Goal: Information Seeking & Learning: Learn about a topic

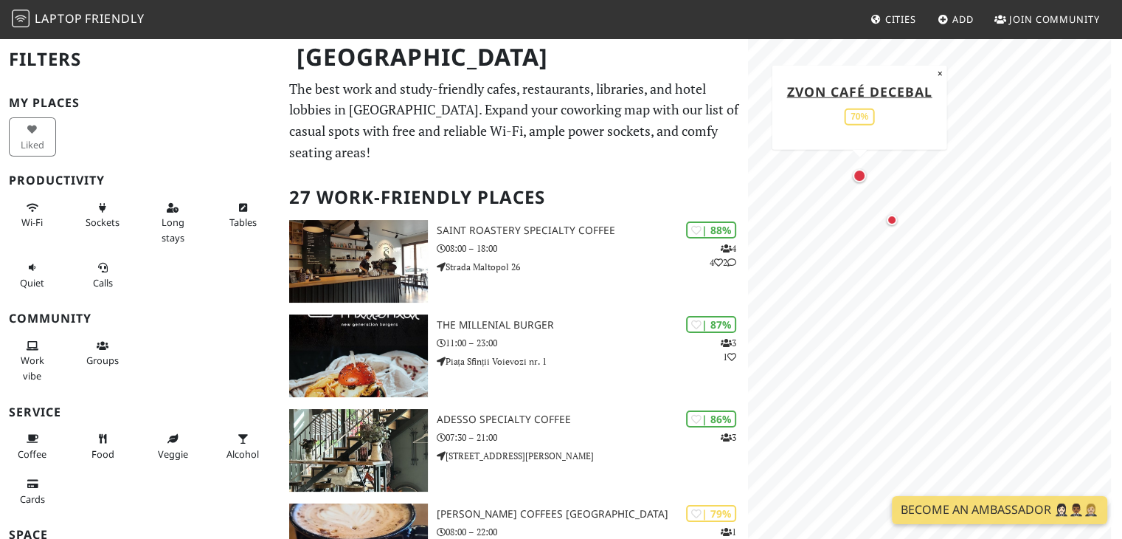
click at [858, 179] on div "Map marker" at bounding box center [859, 175] width 13 height 13
click at [58, 24] on span "Laptop" at bounding box center [59, 18] width 48 height 16
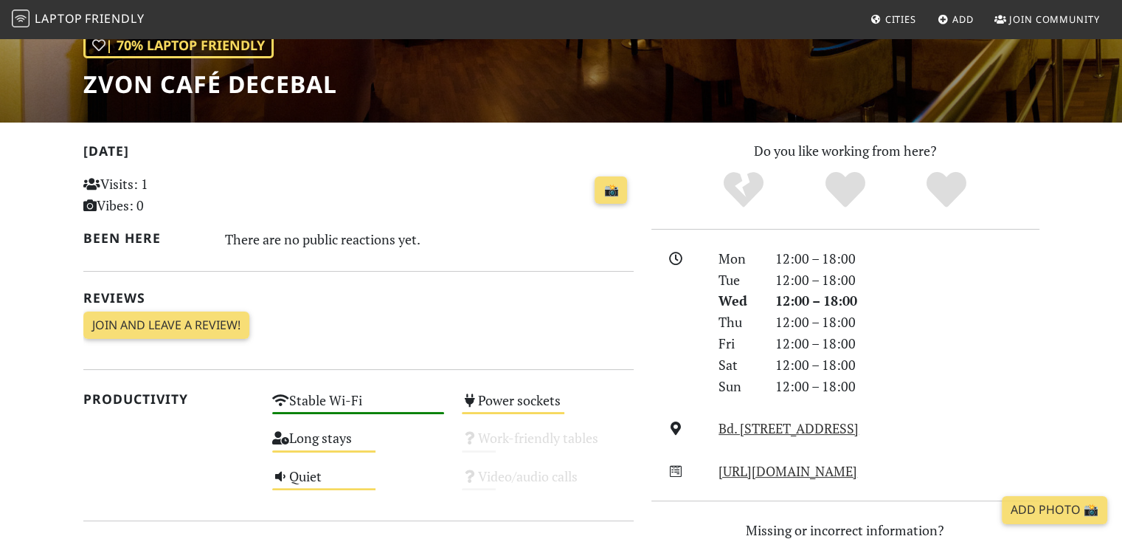
scroll to position [295, 0]
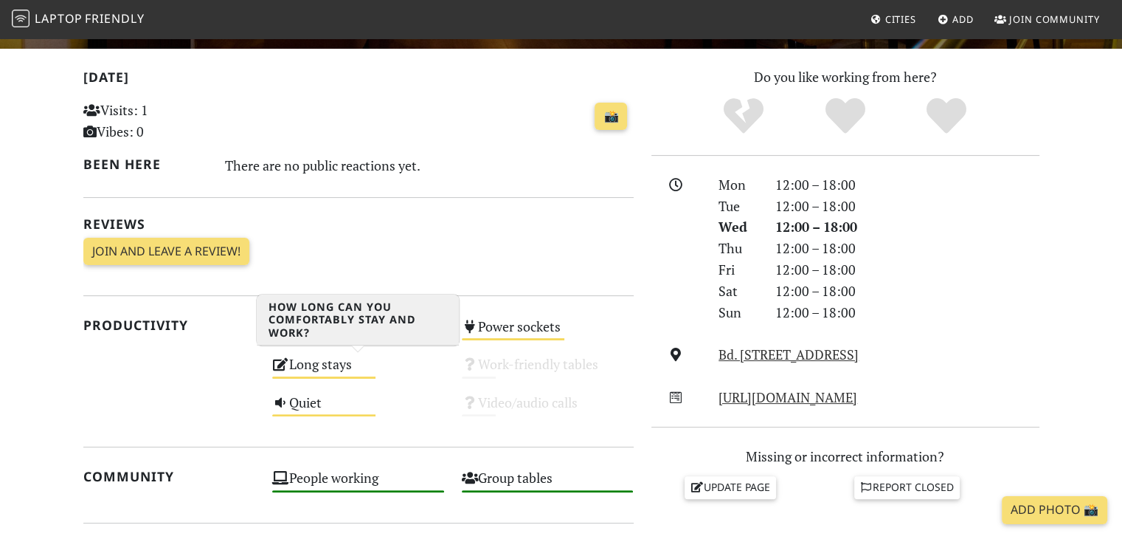
click at [316, 366] on div "Long stays Medium" at bounding box center [358, 371] width 190 height 38
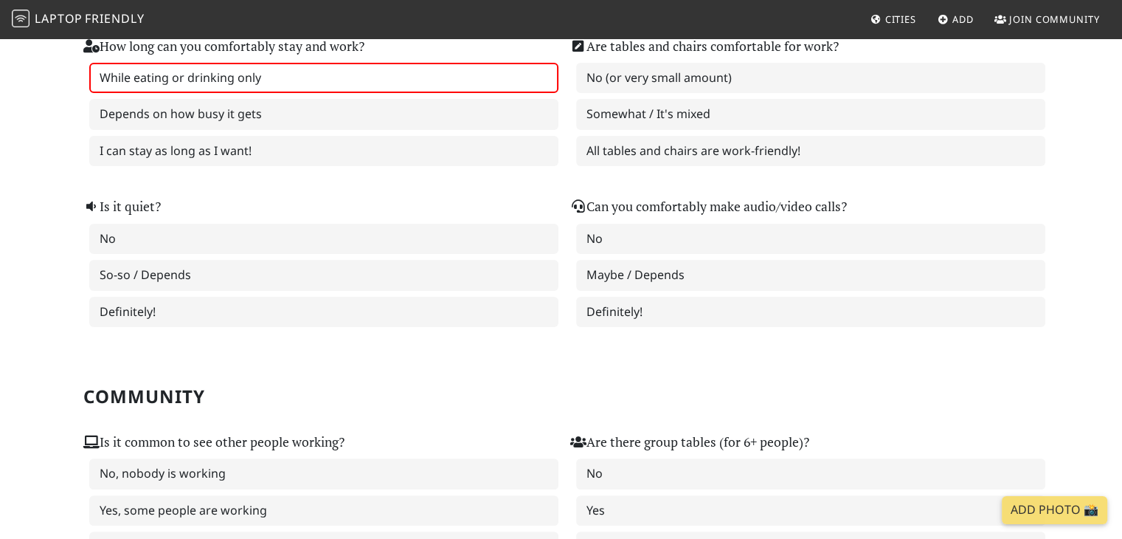
scroll to position [443, 0]
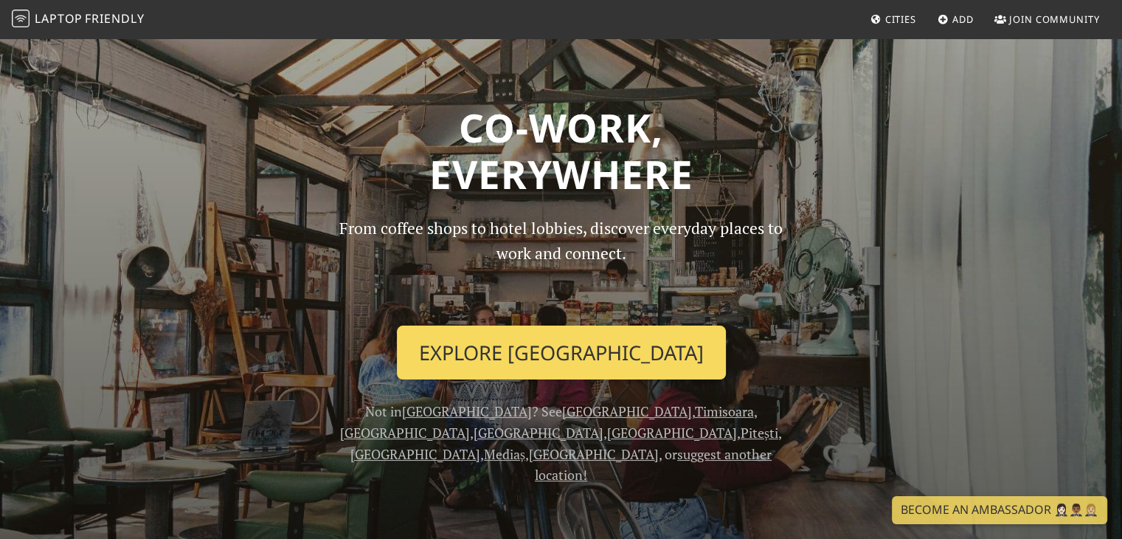
click at [592, 376] on link "Explore Bucharest" at bounding box center [561, 352] width 329 height 55
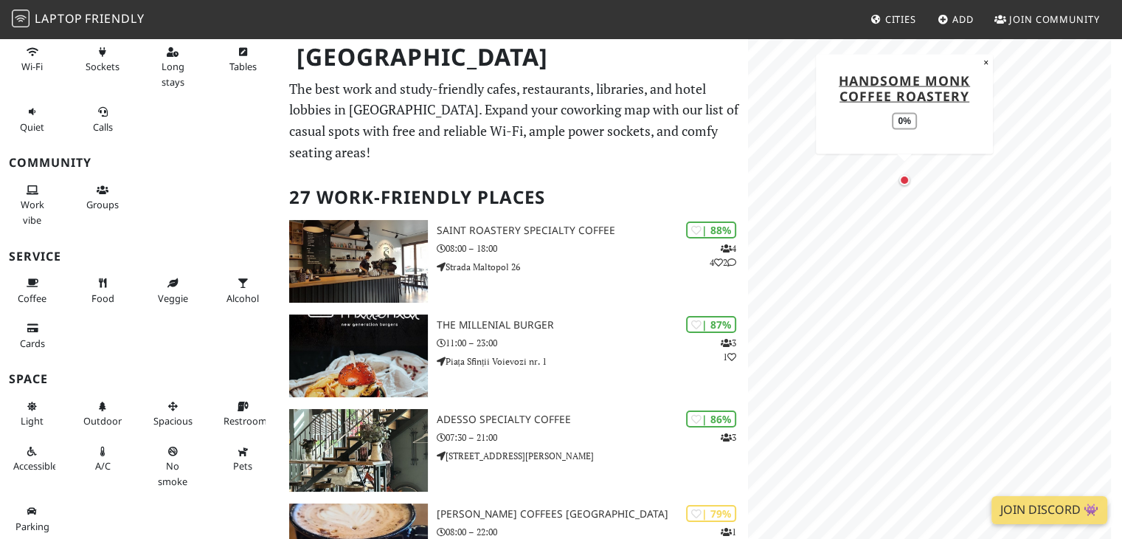
click at [906, 187] on div "Map marker" at bounding box center [905, 180] width 18 height 18
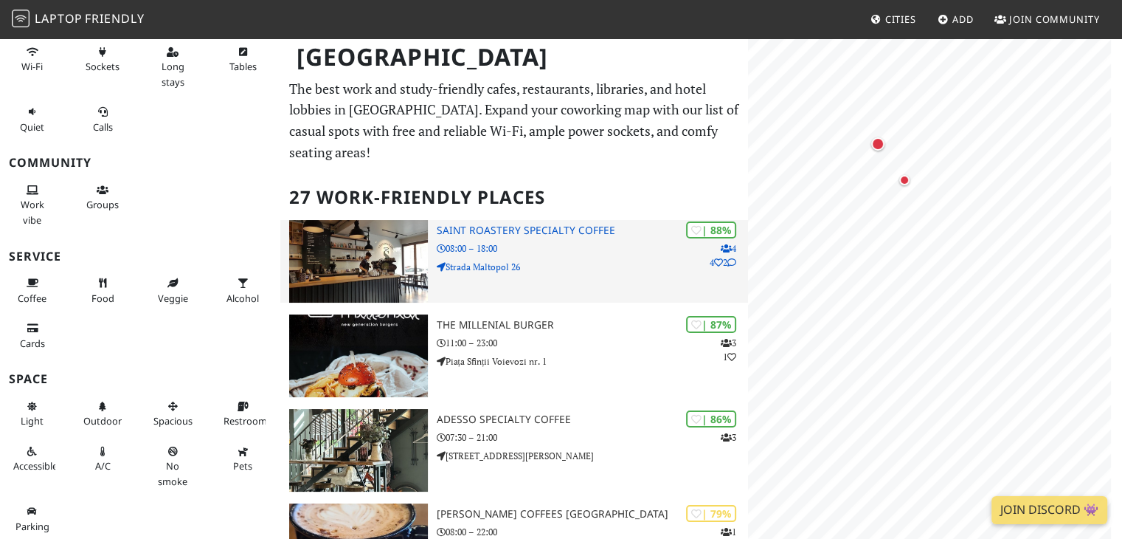
click at [575, 235] on h3 "Saint Roastery Specialty Coffee" at bounding box center [593, 230] width 312 height 13
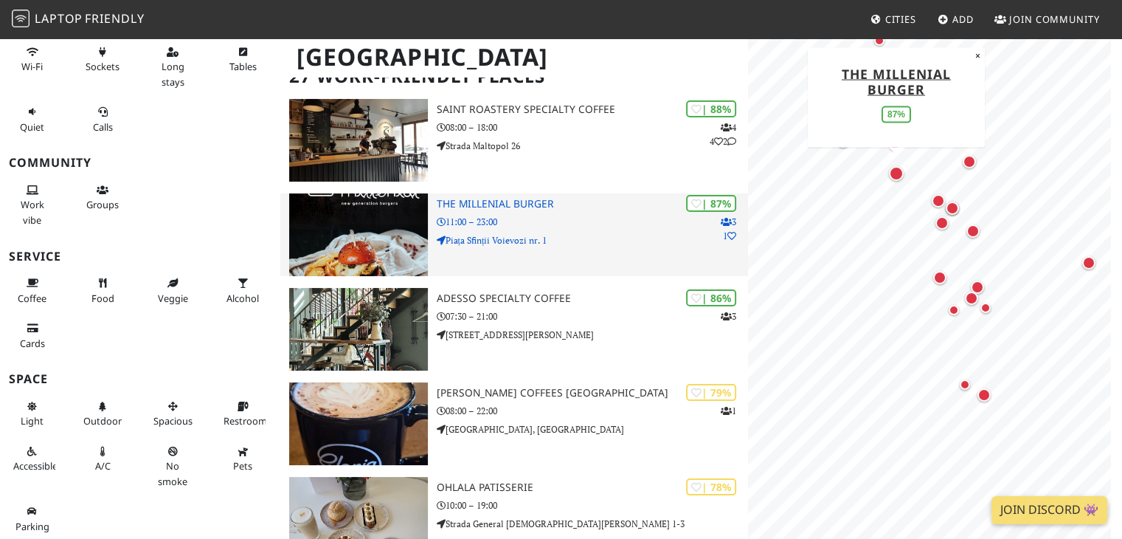
scroll to position [148, 0]
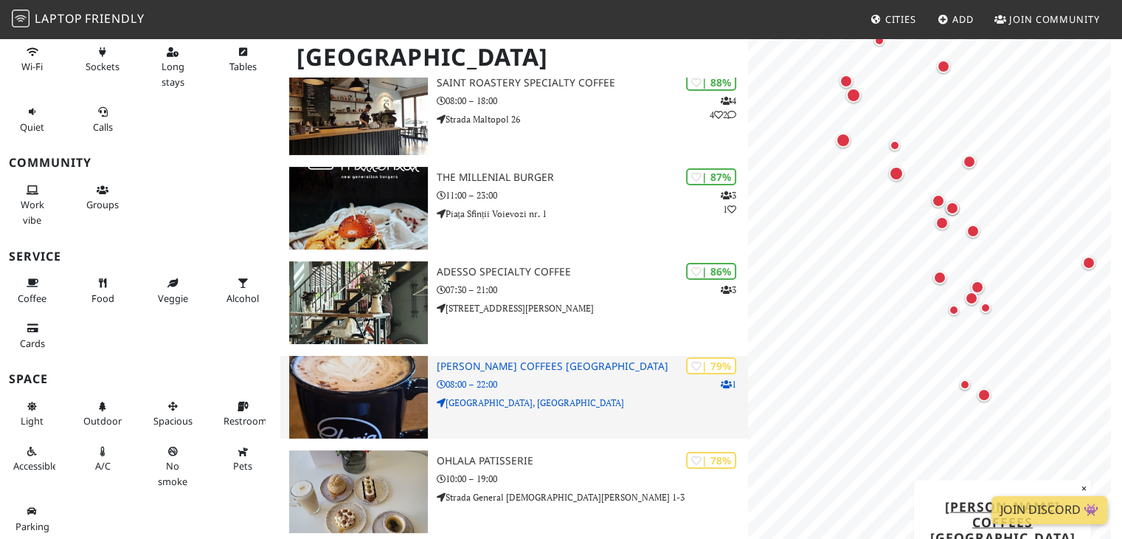
click at [564, 365] on h3 "Gloria Jean's Coffees Sun Plaza" at bounding box center [593, 366] width 312 height 13
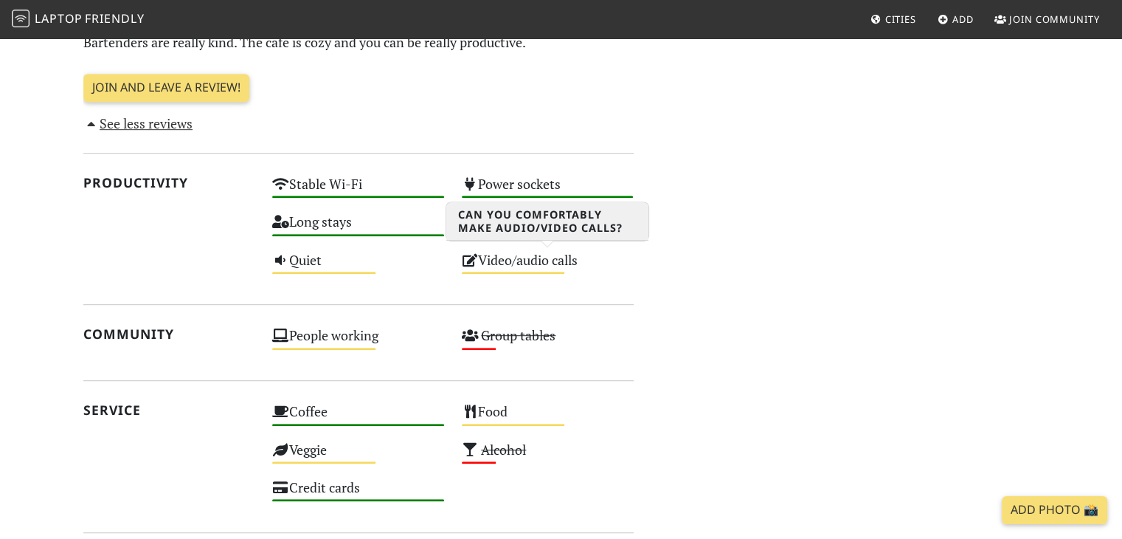
scroll to position [735, 0]
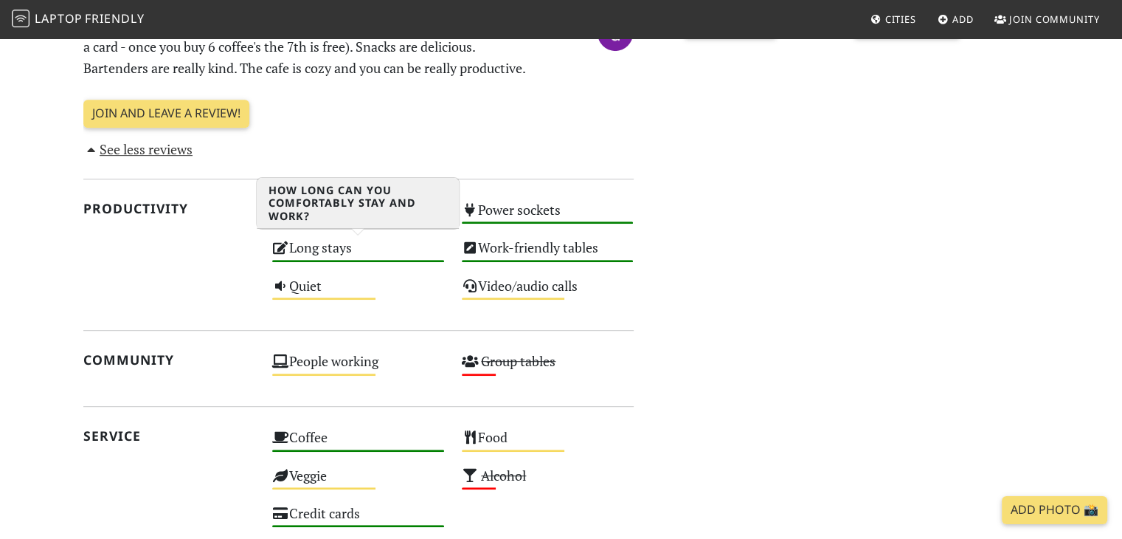
click at [367, 256] on div "Long stays High" at bounding box center [358, 254] width 190 height 38
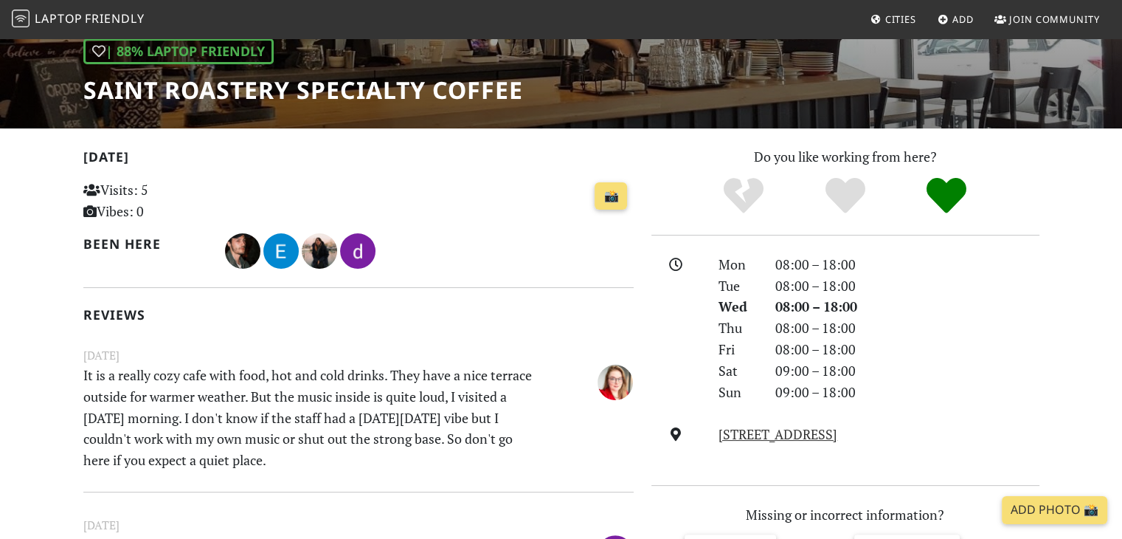
scroll to position [221, 0]
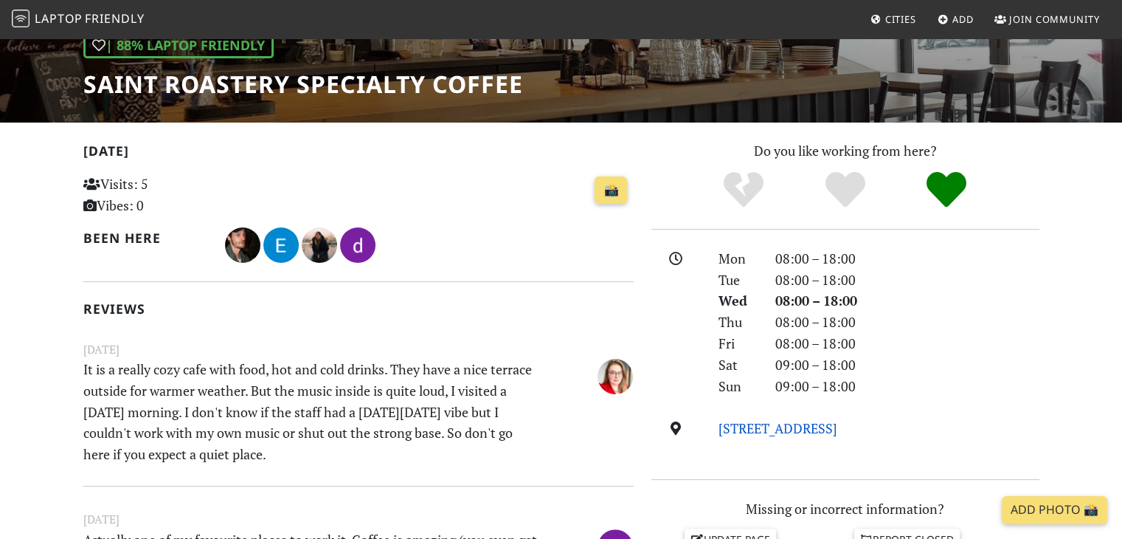
click at [788, 432] on link "Strada Maltopol 26, Bucharest" at bounding box center [778, 428] width 119 height 18
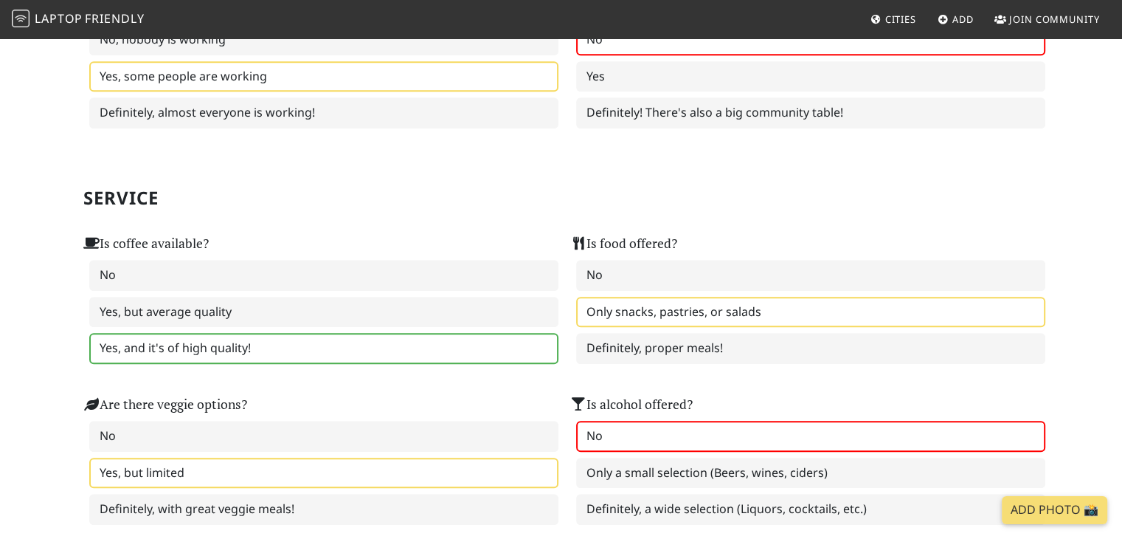
scroll to position [812, 0]
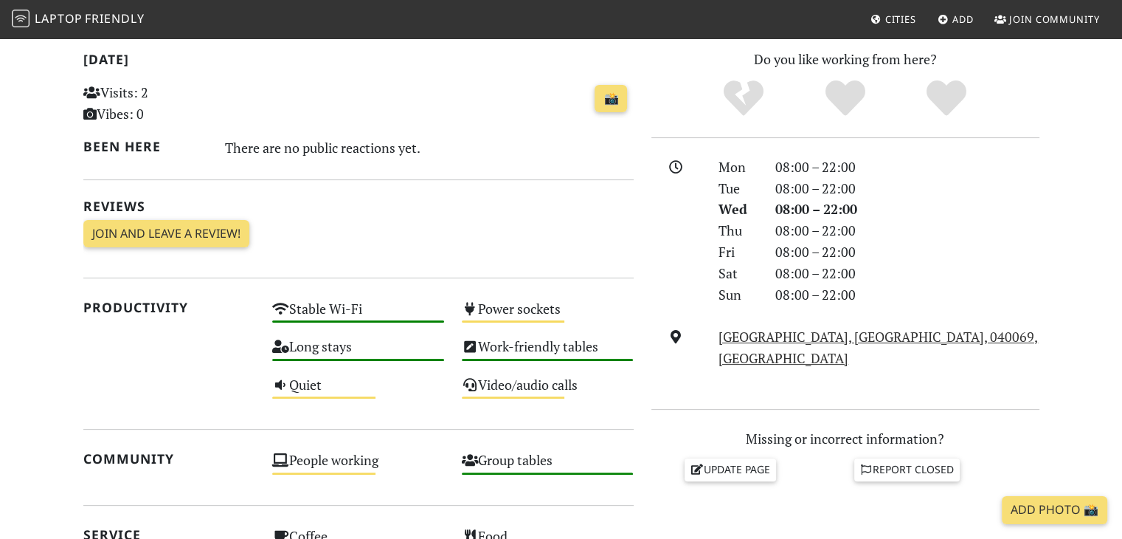
scroll to position [338, 0]
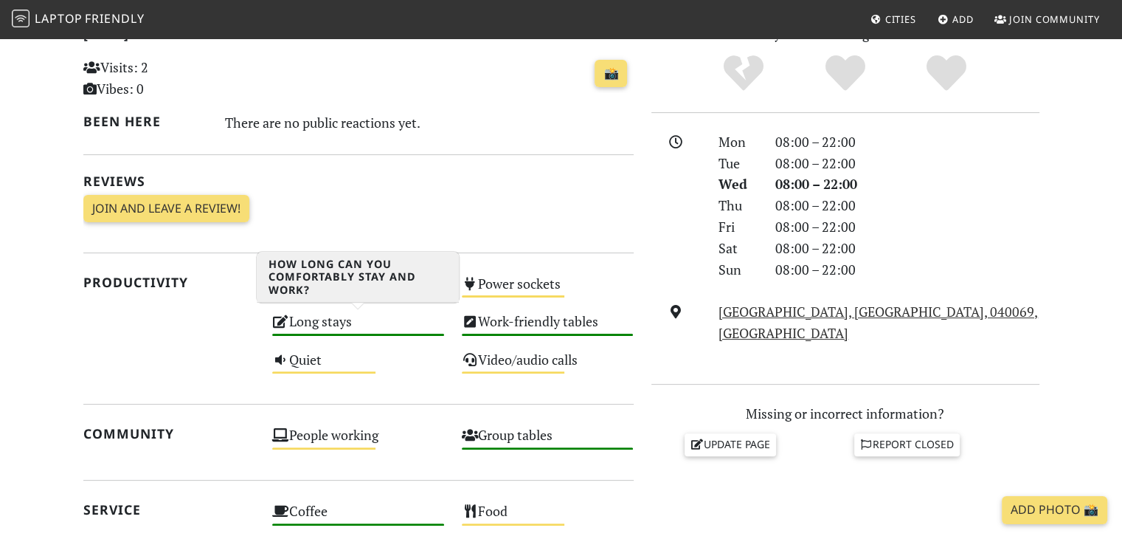
click at [315, 322] on div "Long stays High" at bounding box center [358, 328] width 190 height 38
